Goal: Transaction & Acquisition: Purchase product/service

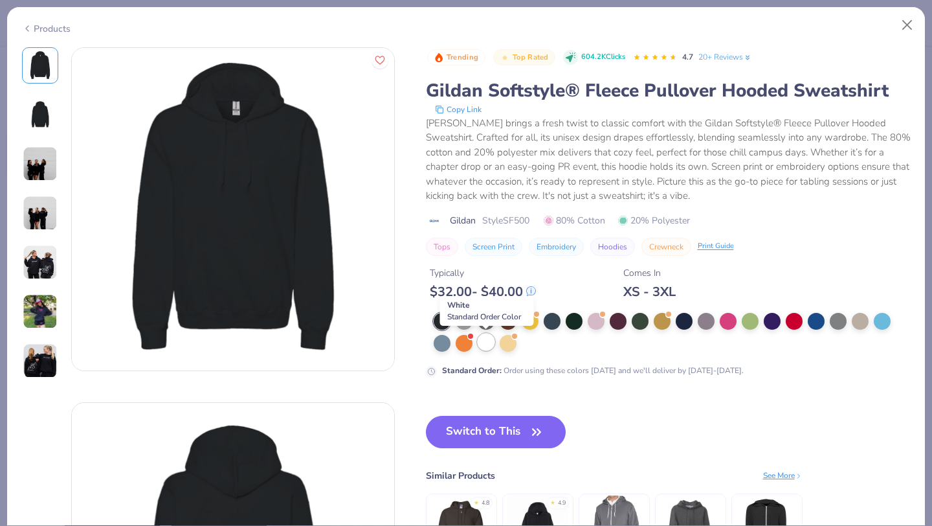
click at [486, 342] on div at bounding box center [486, 341] width 17 height 17
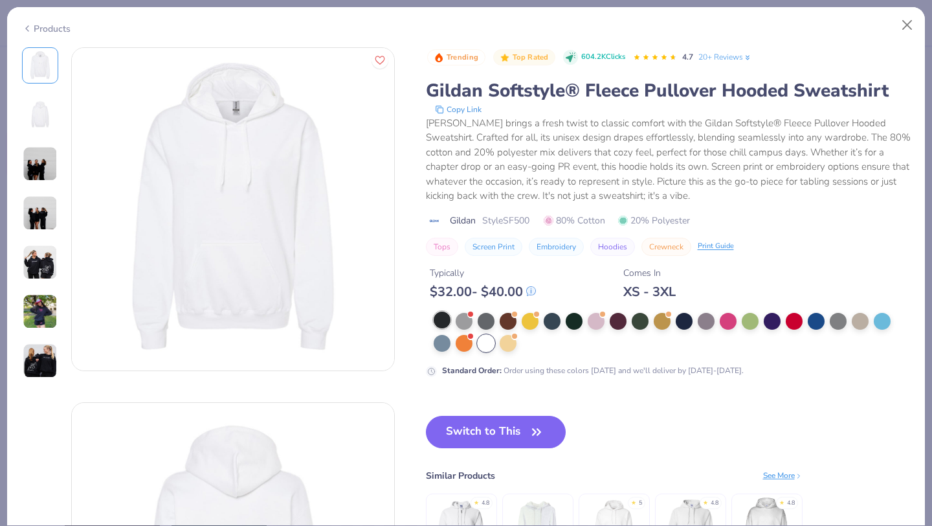
click at [440, 324] on div at bounding box center [442, 319] width 17 height 17
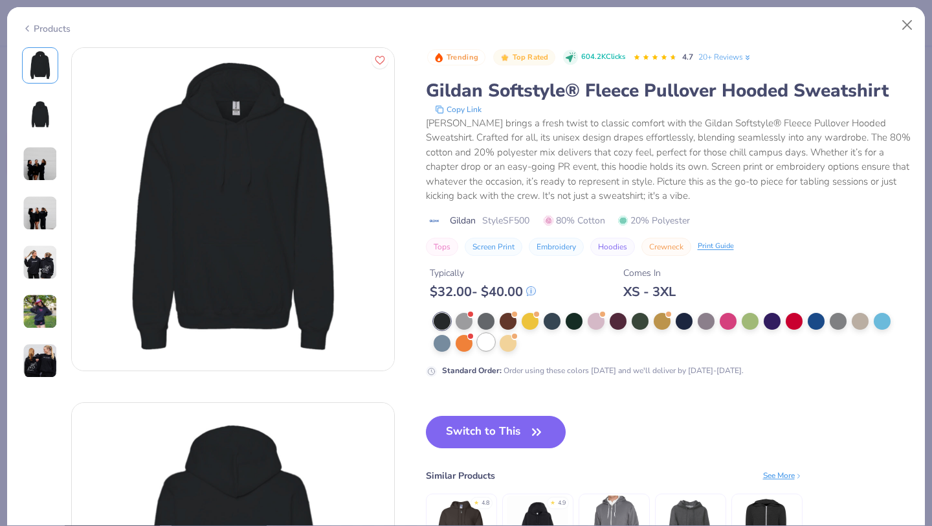
click at [488, 346] on div at bounding box center [486, 341] width 17 height 17
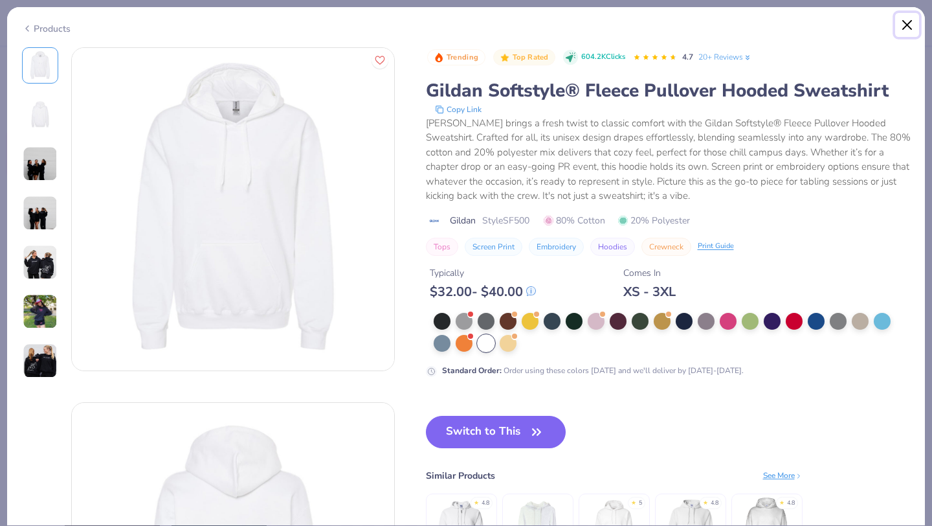
click at [906, 26] on button "Close" at bounding box center [907, 25] width 25 height 25
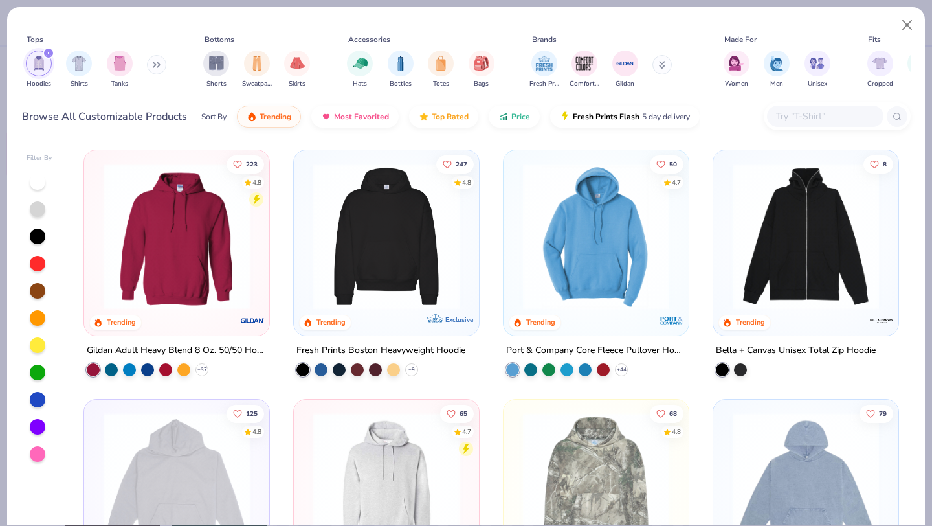
click at [420, 236] on img at bounding box center [386, 236] width 159 height 146
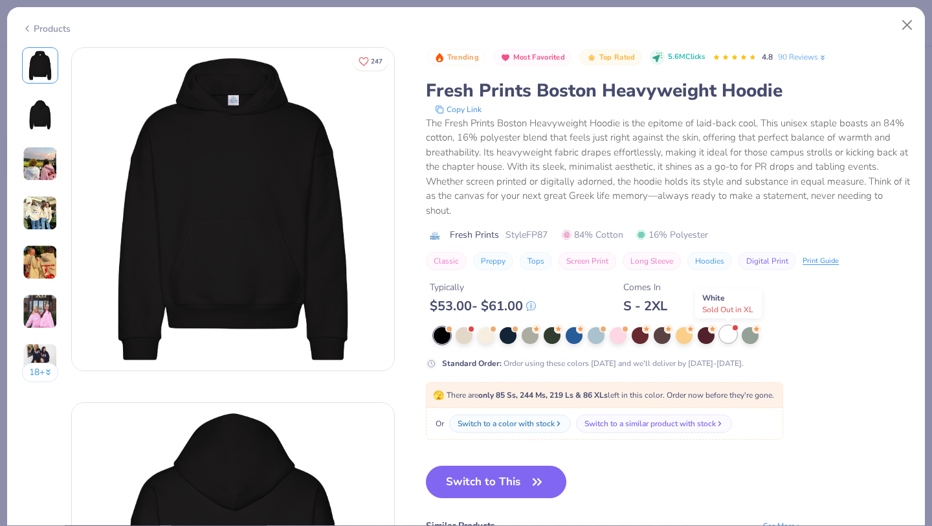
click at [726, 335] on div at bounding box center [728, 334] width 17 height 17
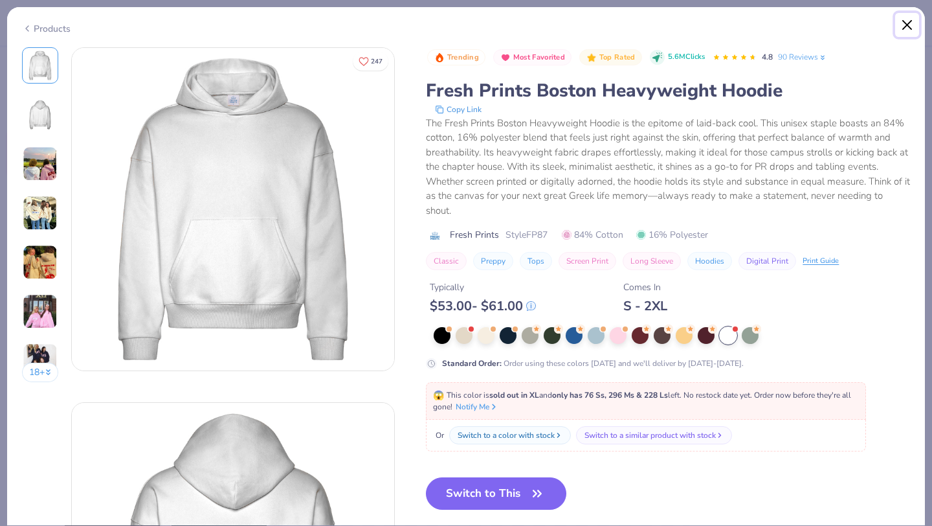
click at [901, 25] on button "Close" at bounding box center [907, 25] width 25 height 25
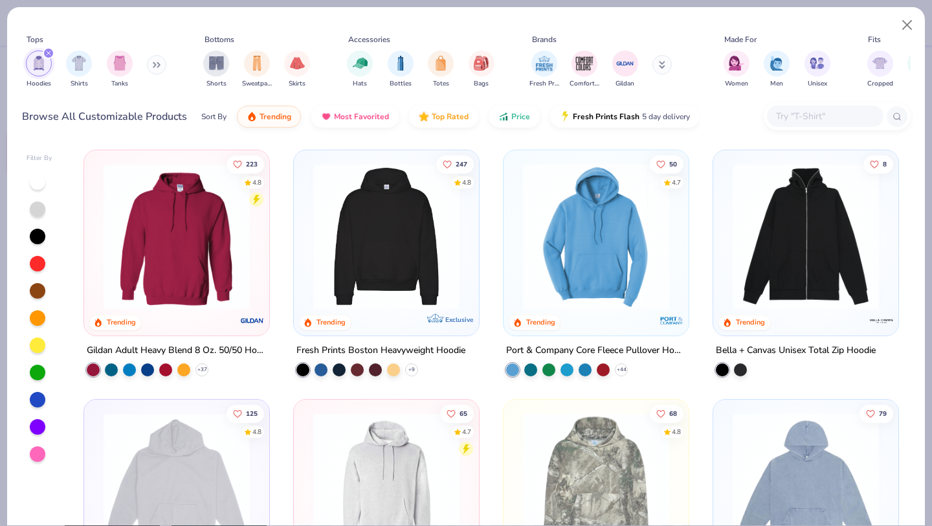
click at [190, 226] on img at bounding box center [176, 236] width 159 height 146
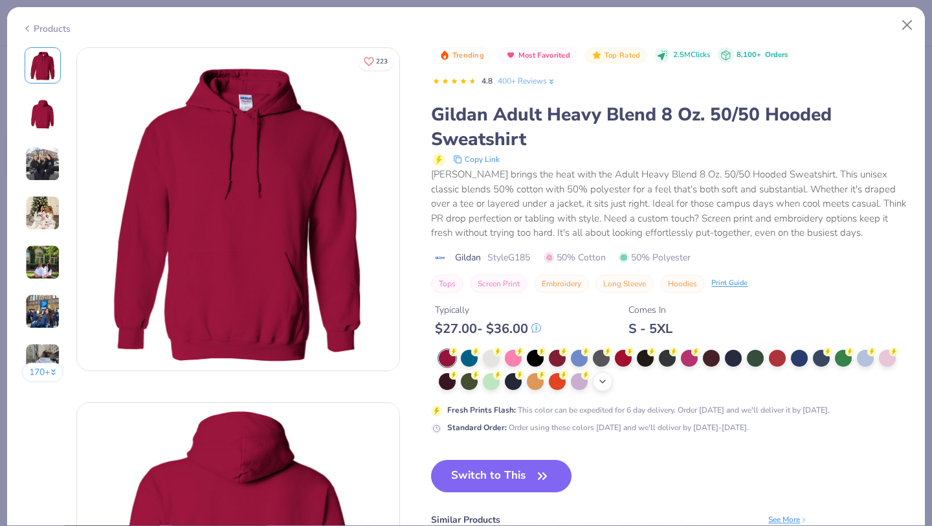
click at [607, 381] on icon at bounding box center [603, 381] width 10 height 10
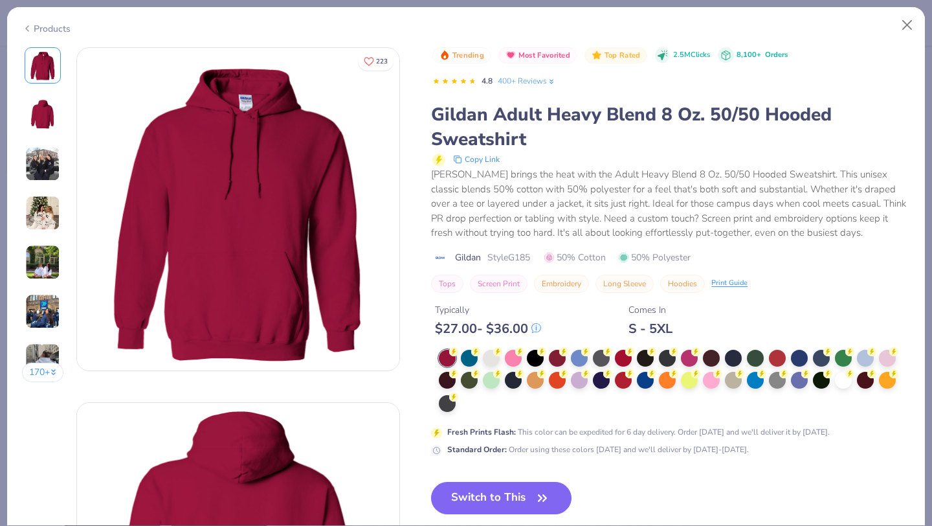
click at [857, 374] on div at bounding box center [674, 381] width 471 height 63
click at [846, 375] on icon at bounding box center [850, 372] width 9 height 9
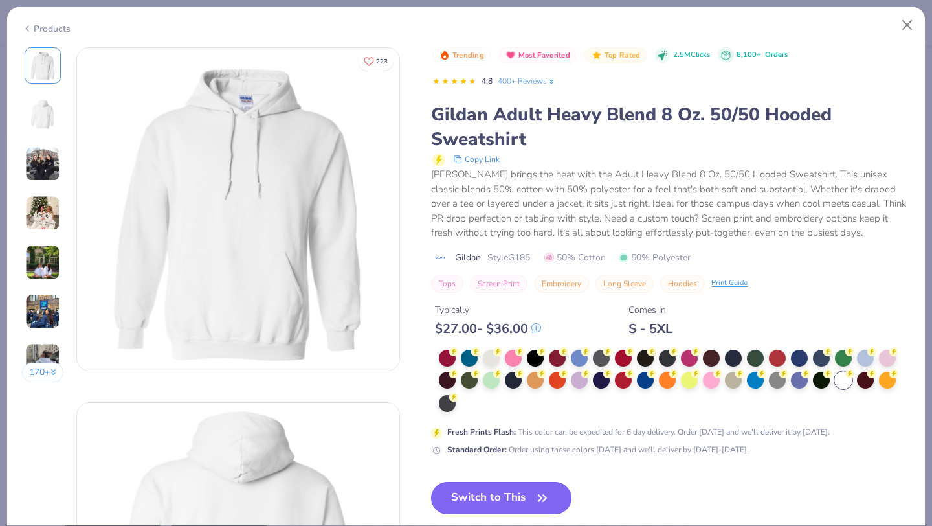
click at [484, 491] on button "Switch to This" at bounding box center [501, 498] width 140 height 32
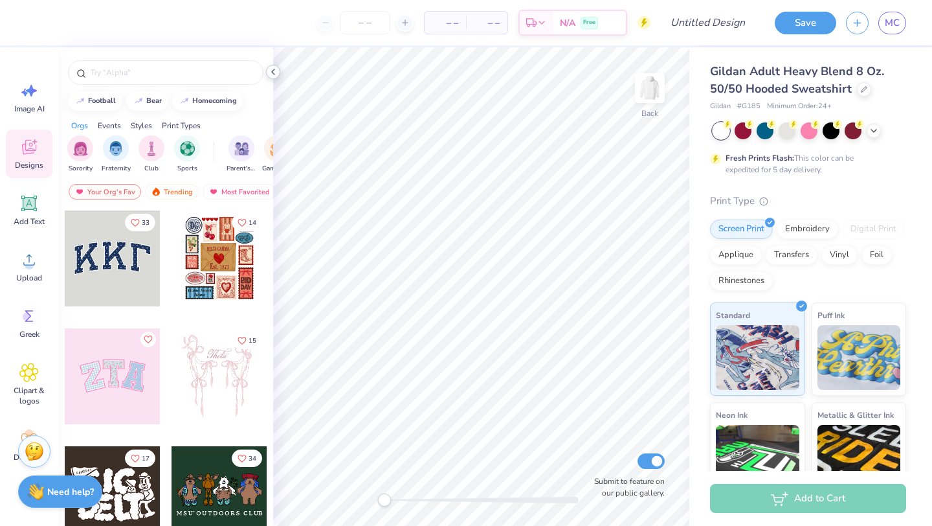
click at [275, 71] on icon at bounding box center [273, 72] width 10 height 10
